Goal: Check status

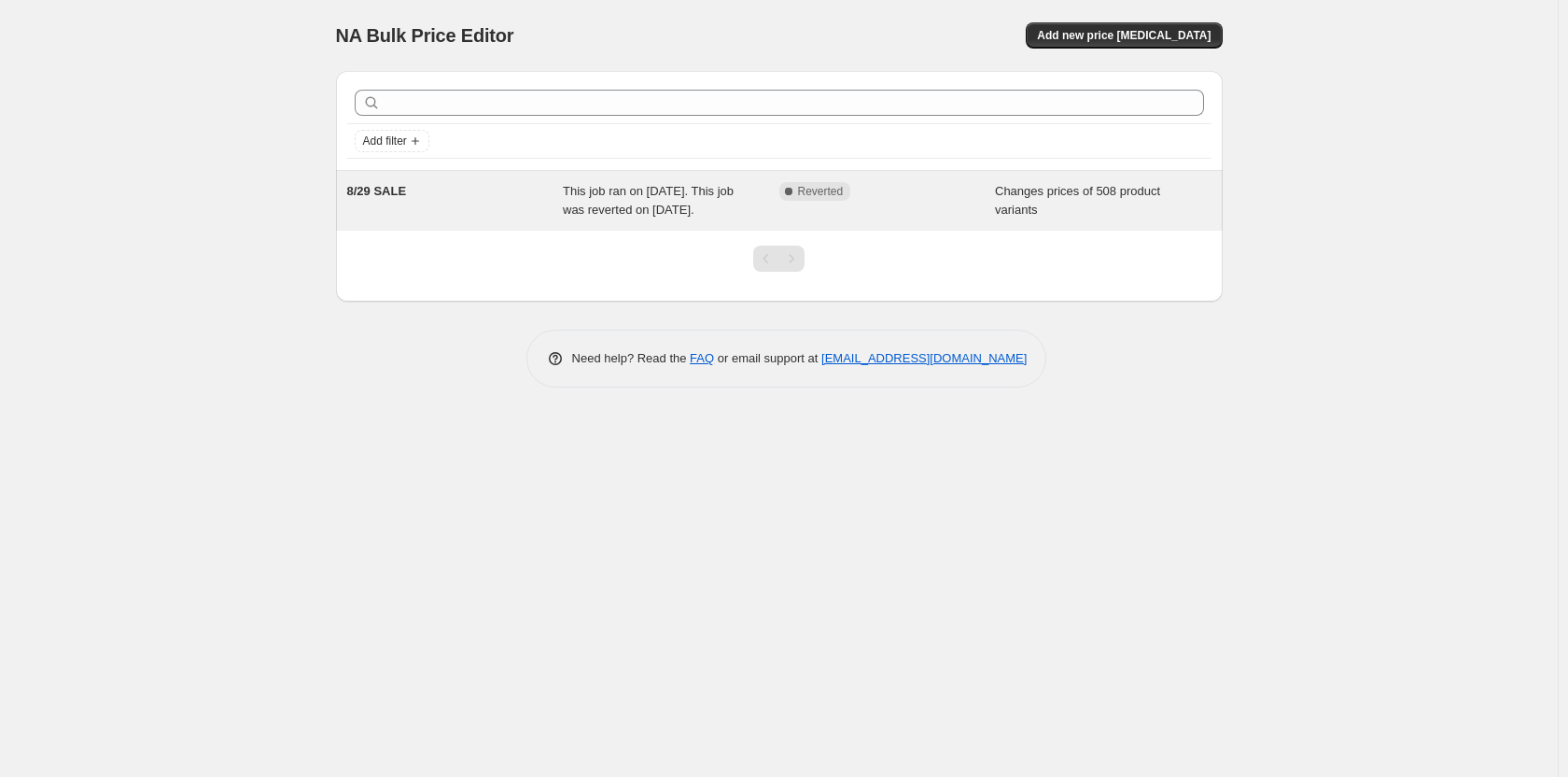
click at [637, 210] on span "This job ran on [DATE]. This job was reverted on [DATE]." at bounding box center [647, 200] width 171 height 33
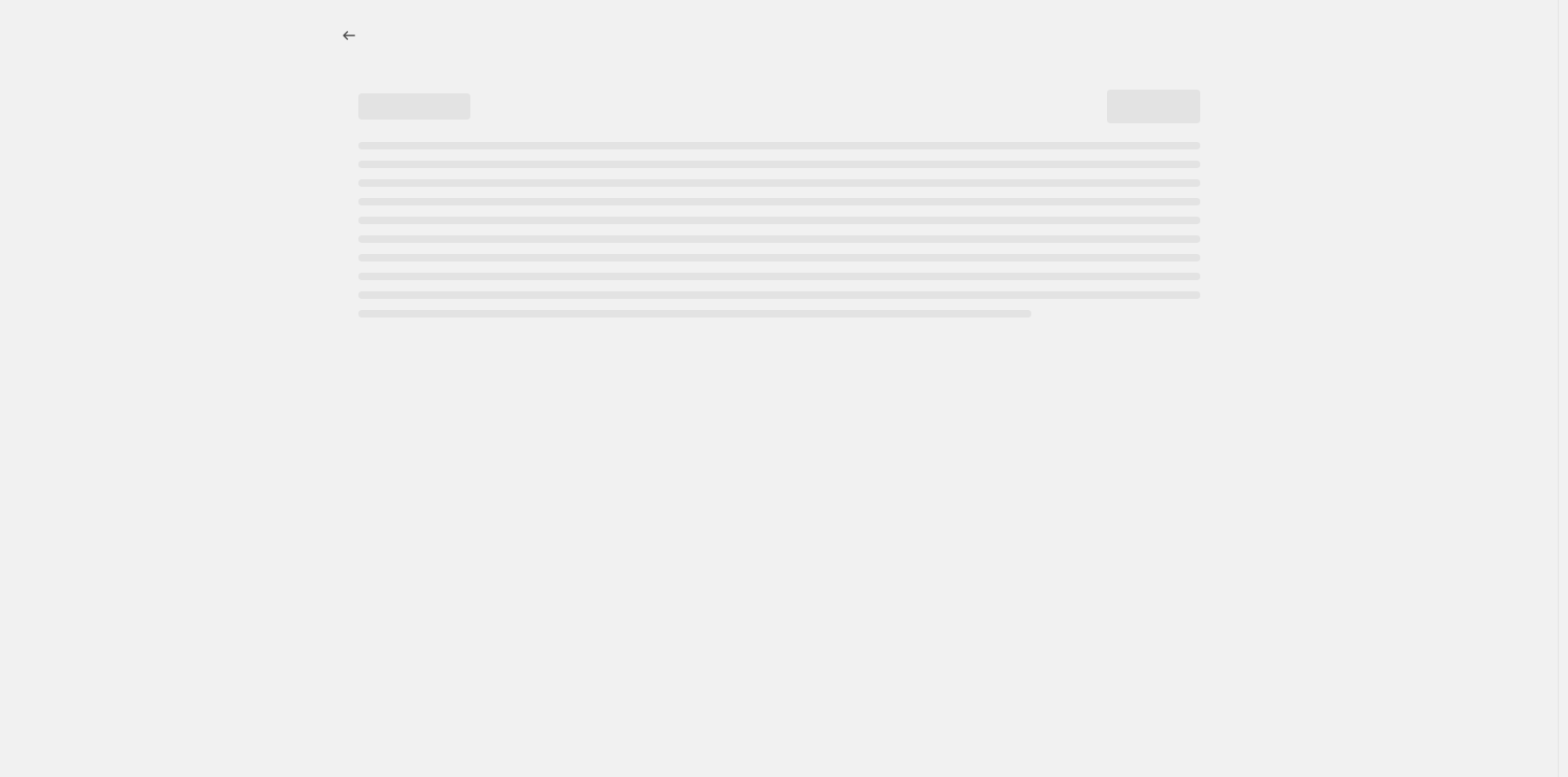
select select "collection"
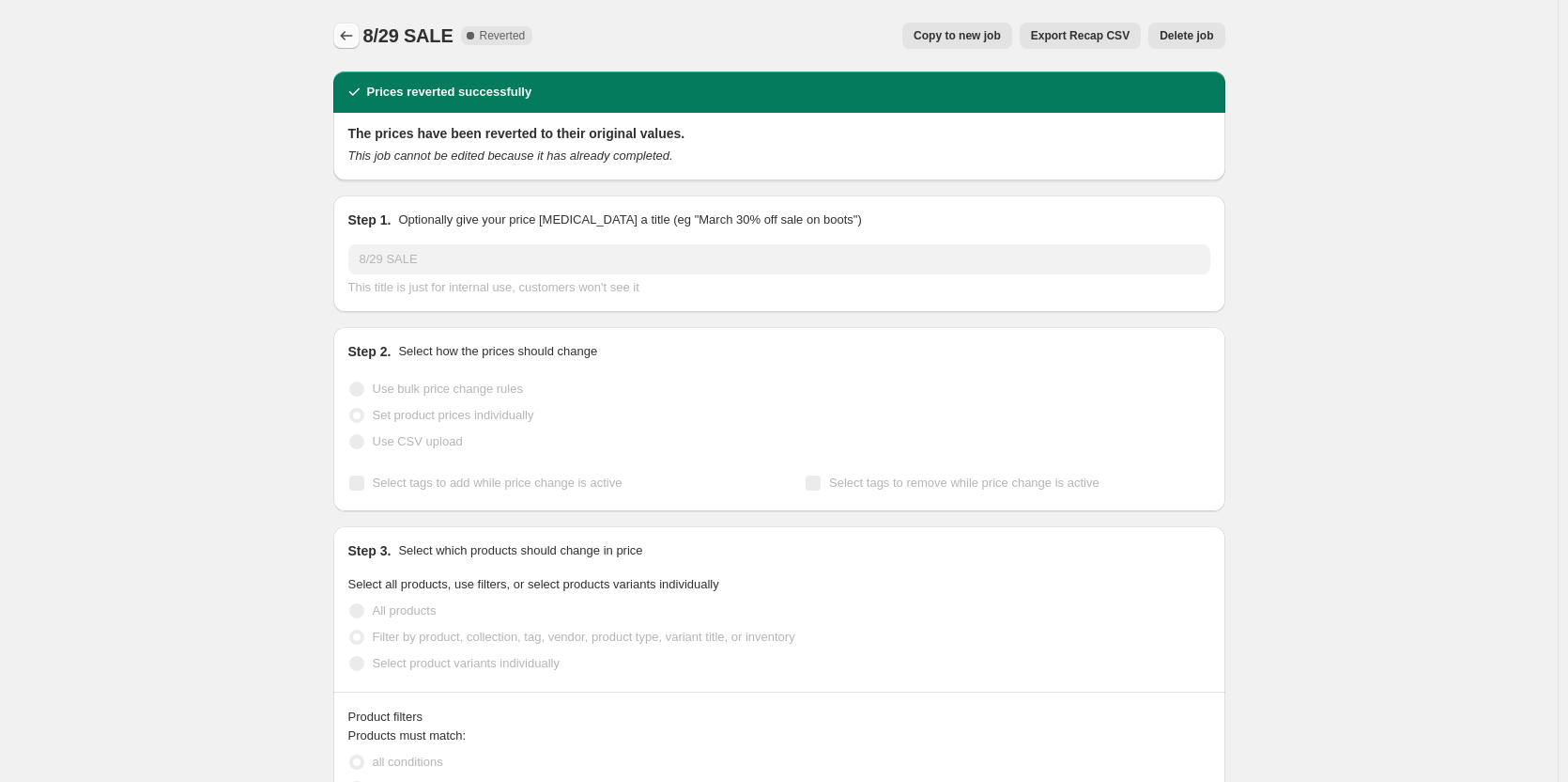
click at [343, 29] on icon "Price change jobs" at bounding box center [346, 35] width 19 height 19
